Goal: Task Accomplishment & Management: Use online tool/utility

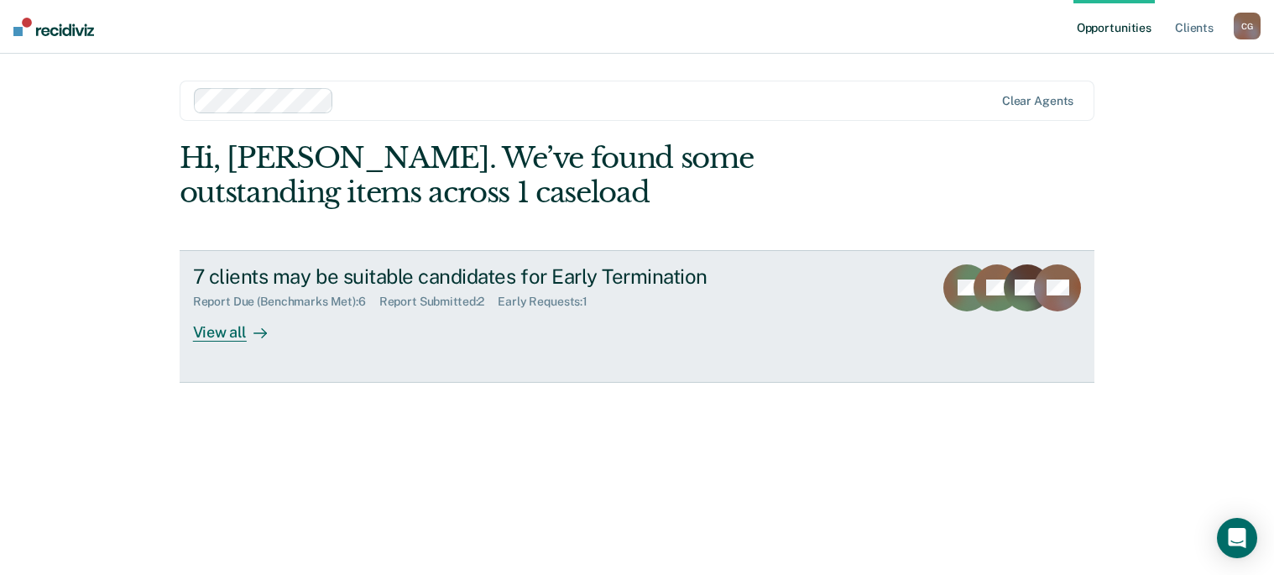
click at [213, 334] on div "View all" at bounding box center [240, 325] width 94 height 33
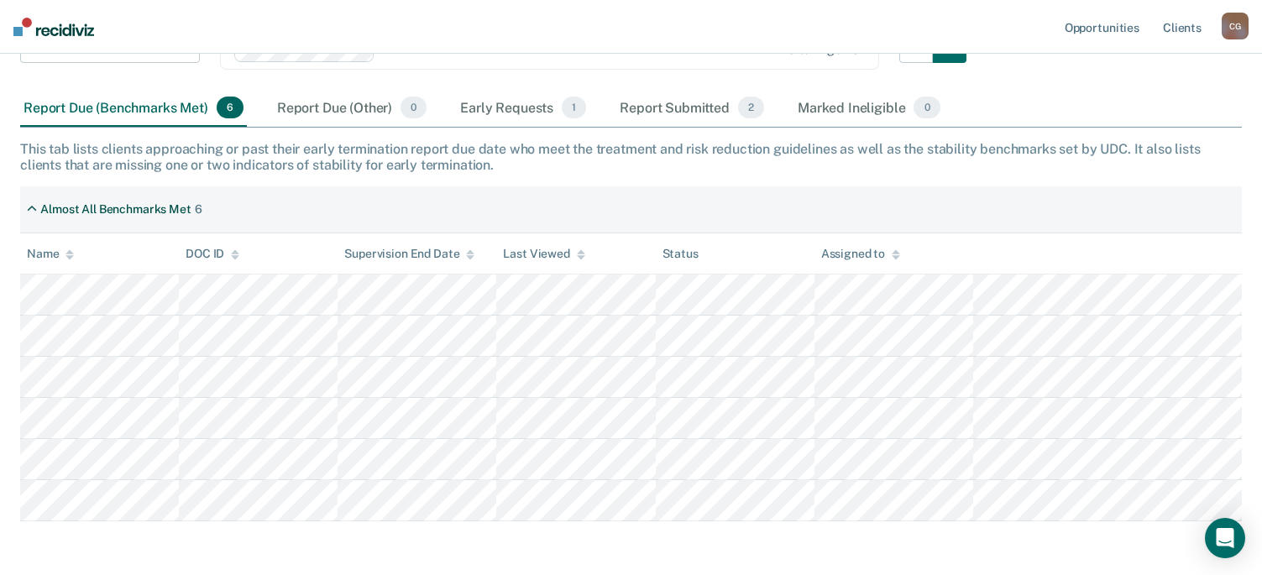
scroll to position [279, 0]
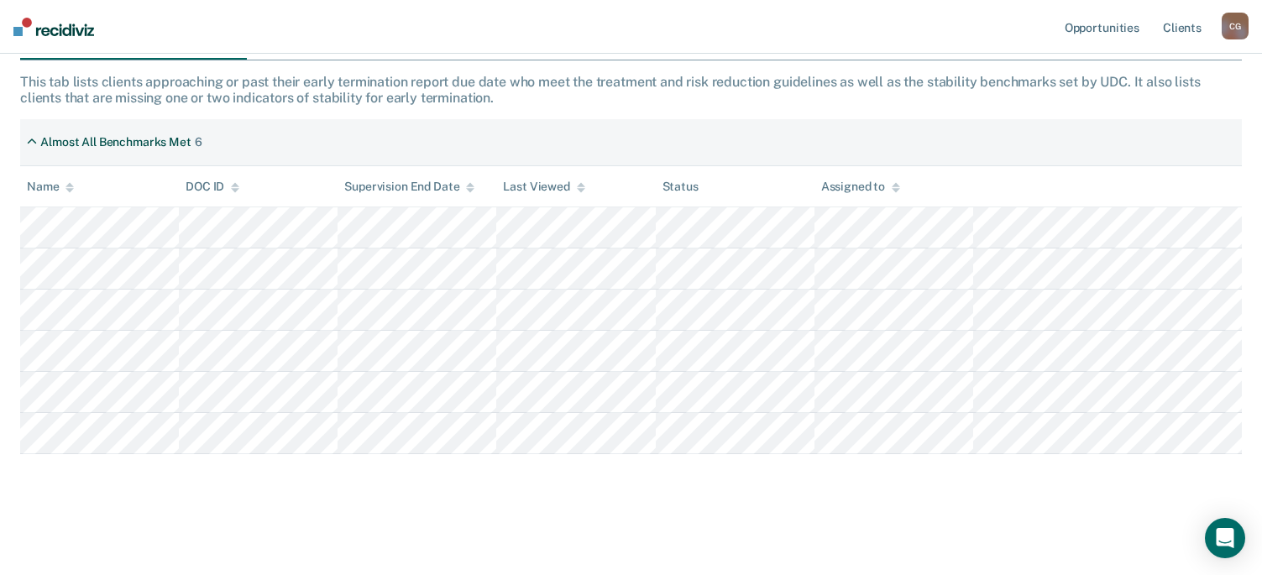
click at [510, 535] on main "Early Termination of Supervision The [US_STATE] Sentencing Commission’s 2025 Ad…" at bounding box center [631, 190] width 1262 height 760
